Goal: Task Accomplishment & Management: Use online tool/utility

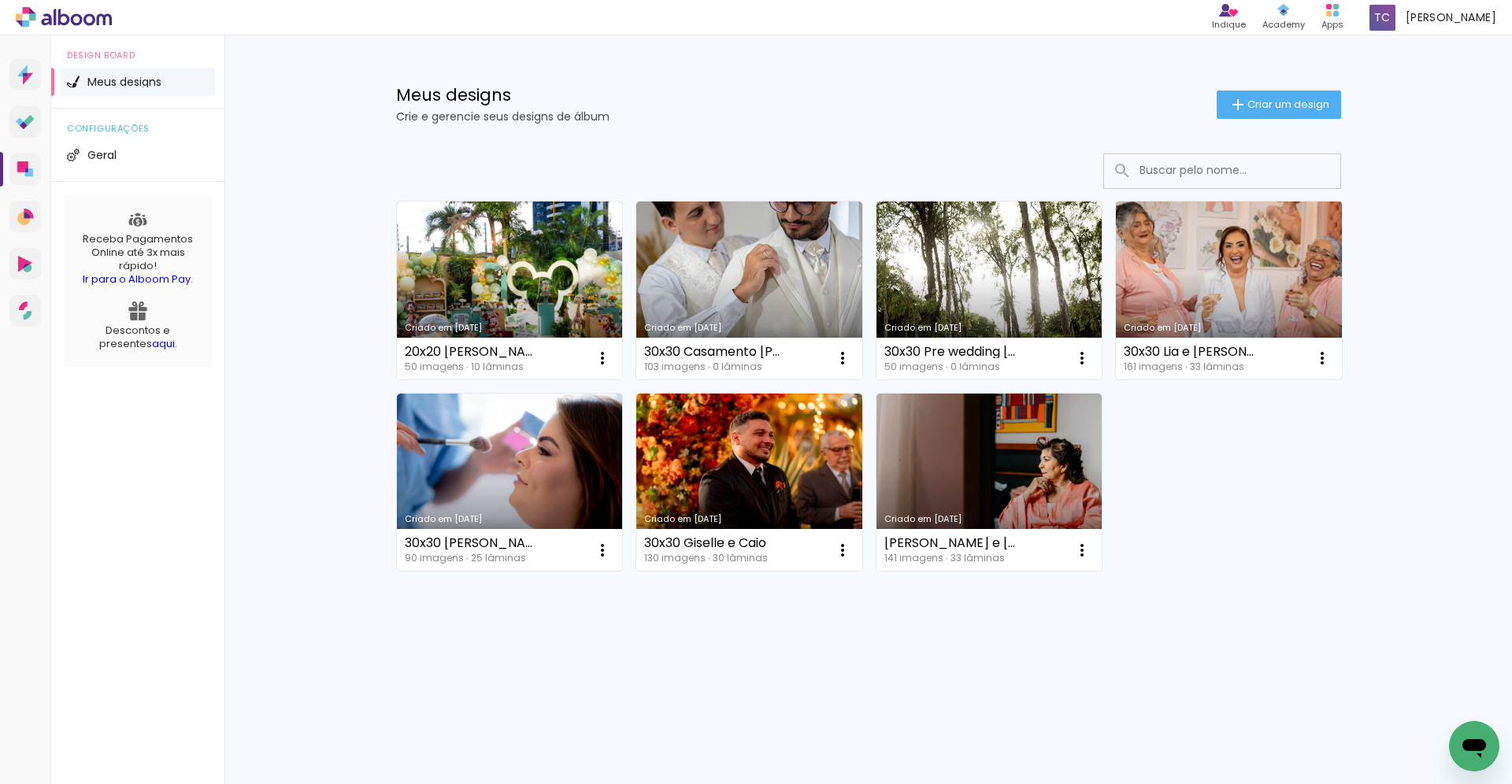
click at [1209, 276] on link "Criado em [DATE]" at bounding box center [1229, 290] width 226 height 178
